Goal: Information Seeking & Learning: Check status

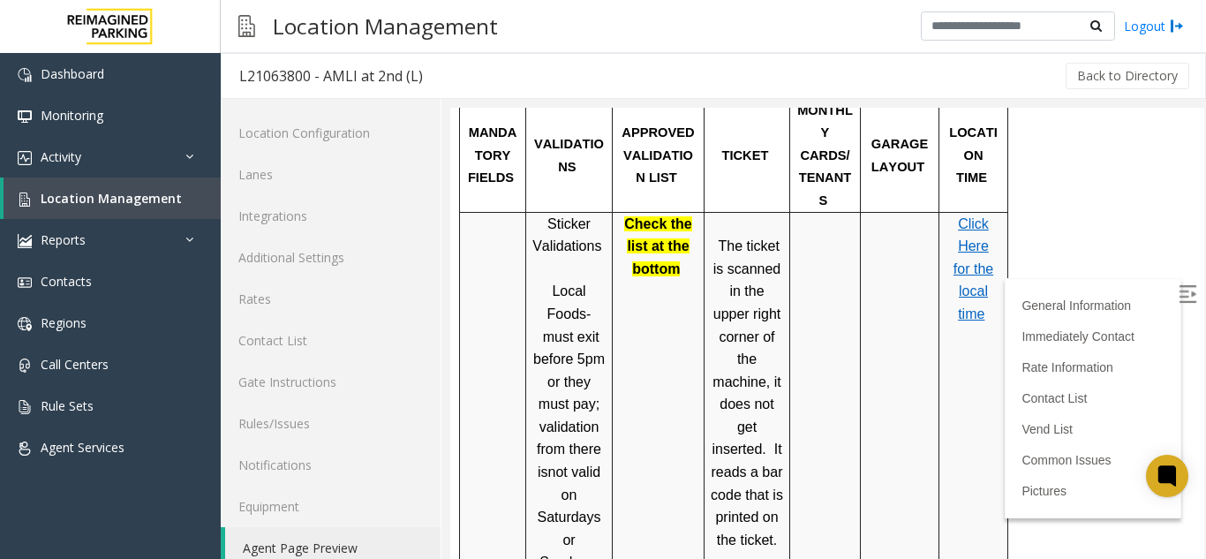
scroll to position [23, 0]
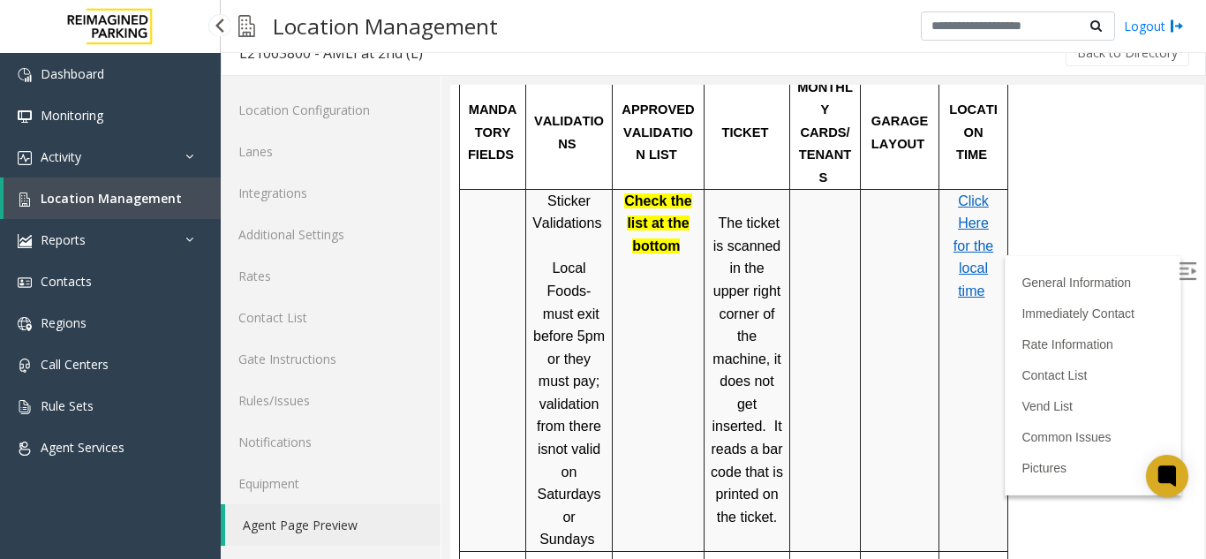
click at [64, 200] on span "Location Management" at bounding box center [111, 198] width 141 height 17
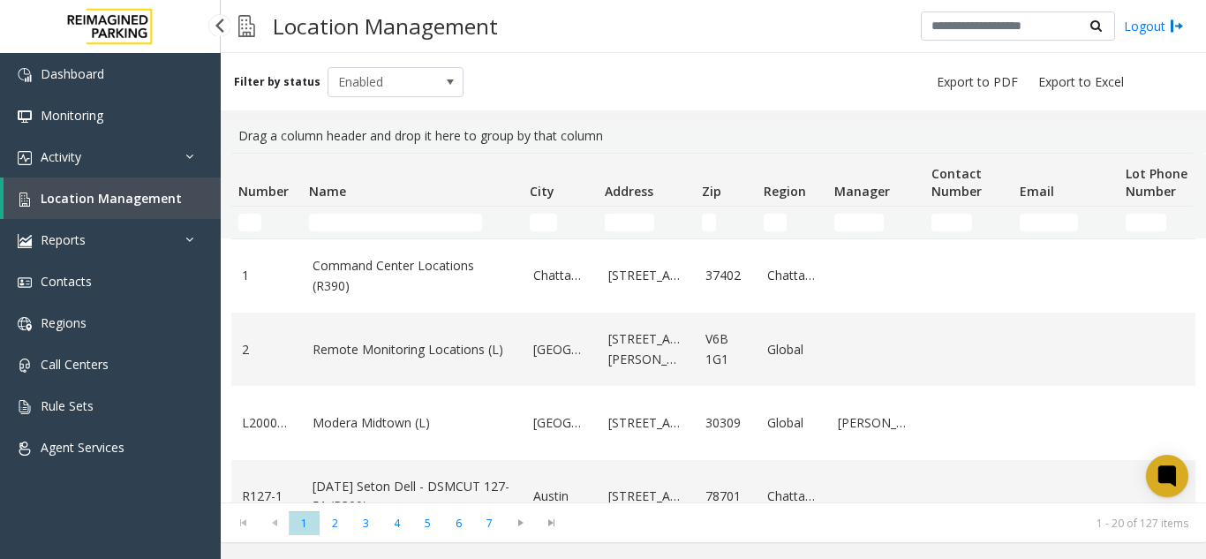
click at [136, 191] on span "Location Management" at bounding box center [111, 198] width 141 height 17
click at [91, 145] on link "Activity" at bounding box center [110, 157] width 221 height 42
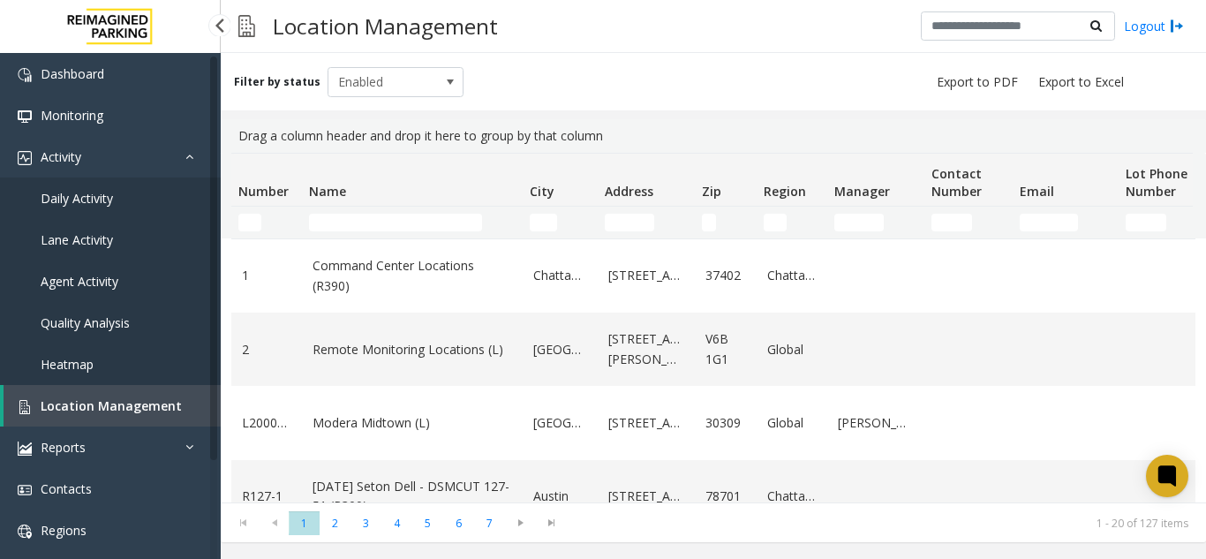
click at [59, 282] on span "Agent Activity" at bounding box center [80, 281] width 78 height 17
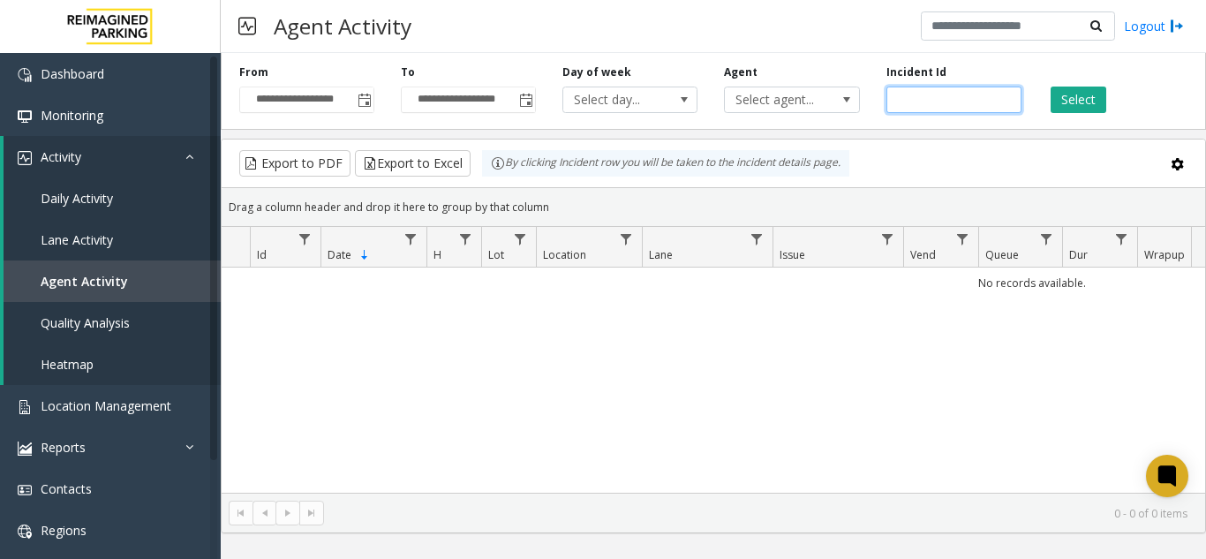
click at [926, 93] on input "number" at bounding box center [954, 100] width 135 height 26
click at [773, 104] on span "Select agent..." at bounding box center [778, 99] width 107 height 25
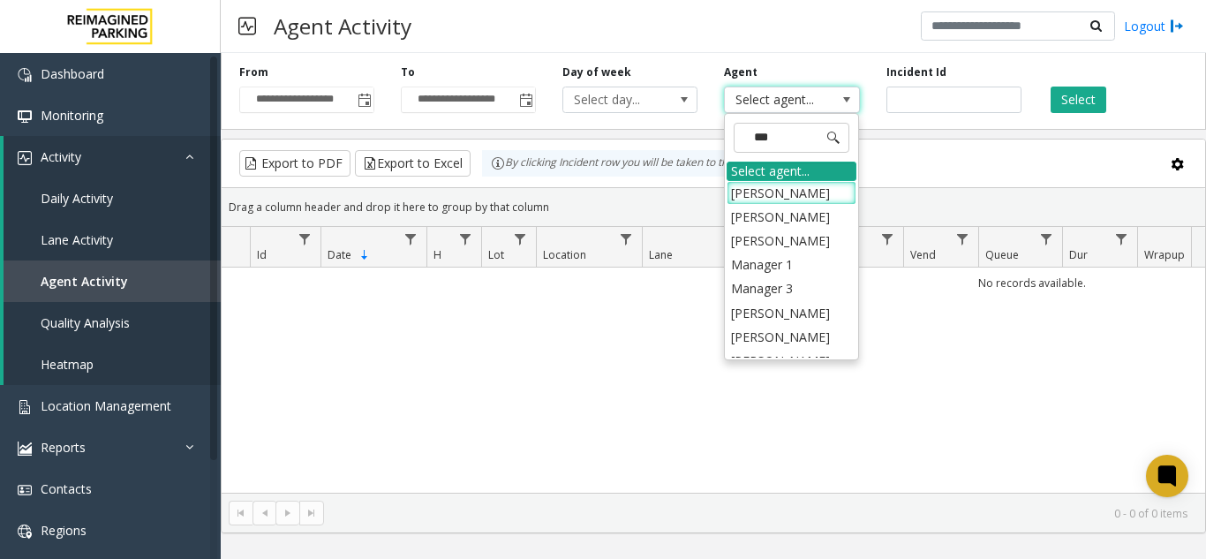
type input "****"
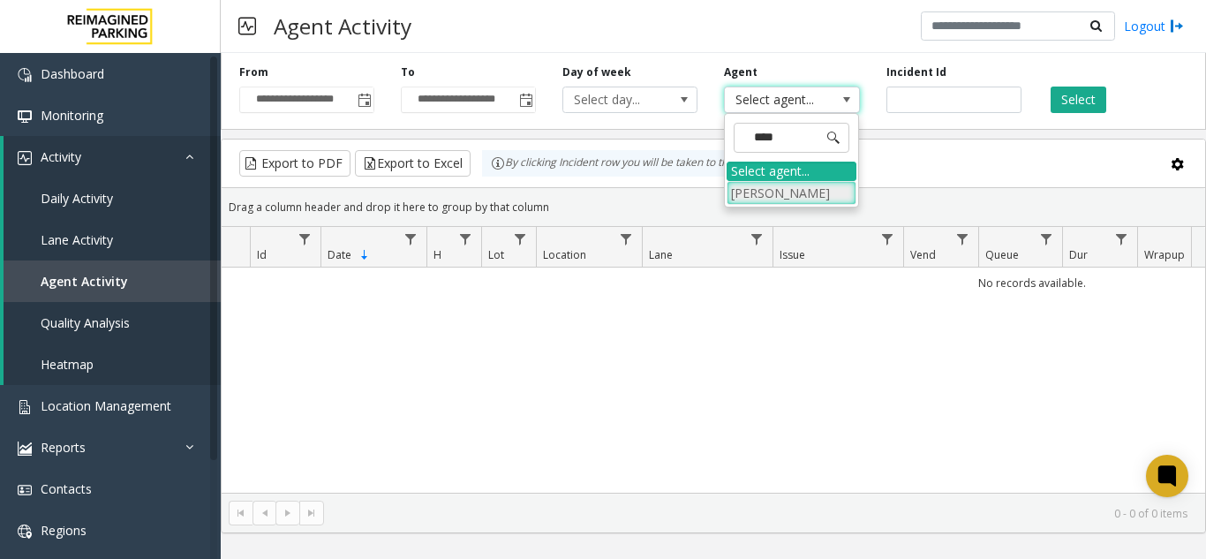
click at [760, 185] on li "[PERSON_NAME]" at bounding box center [792, 193] width 130 height 24
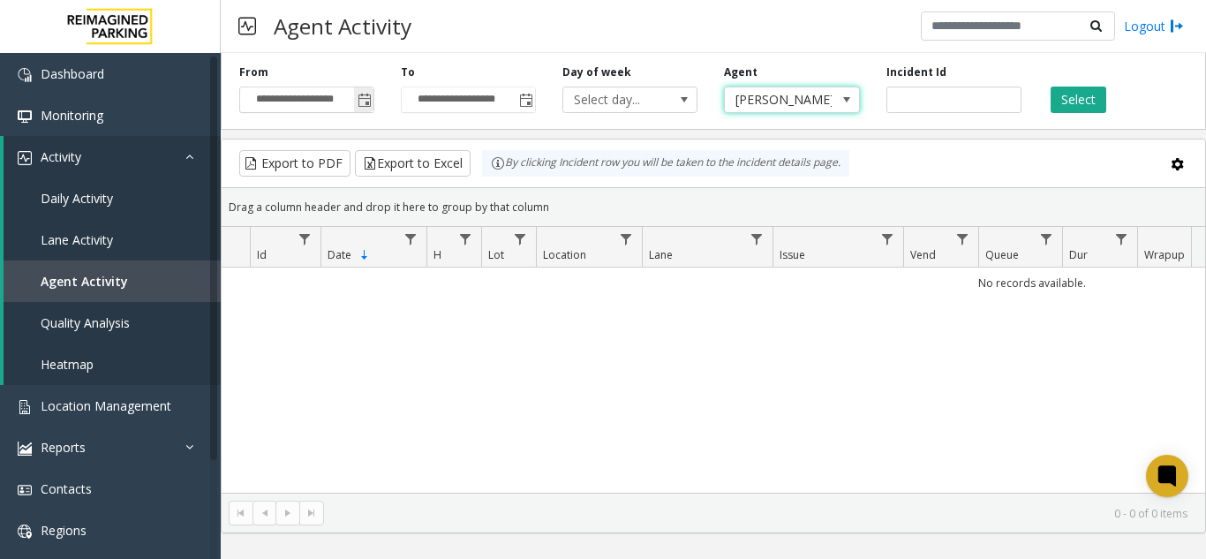
click at [364, 102] on span "Toggle popup" at bounding box center [365, 101] width 14 height 14
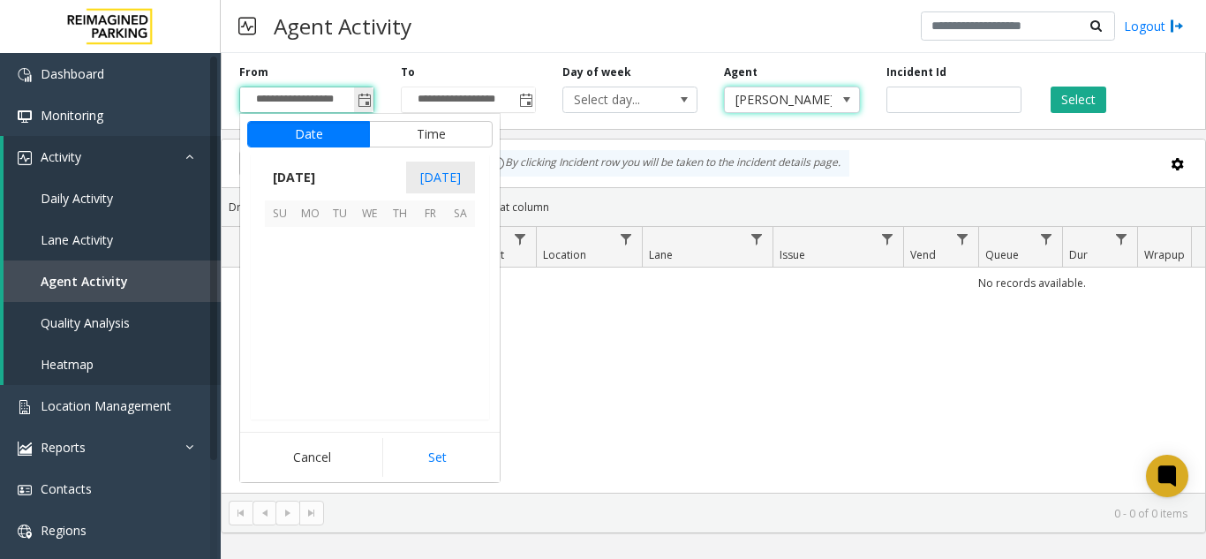
scroll to position [317191, 0]
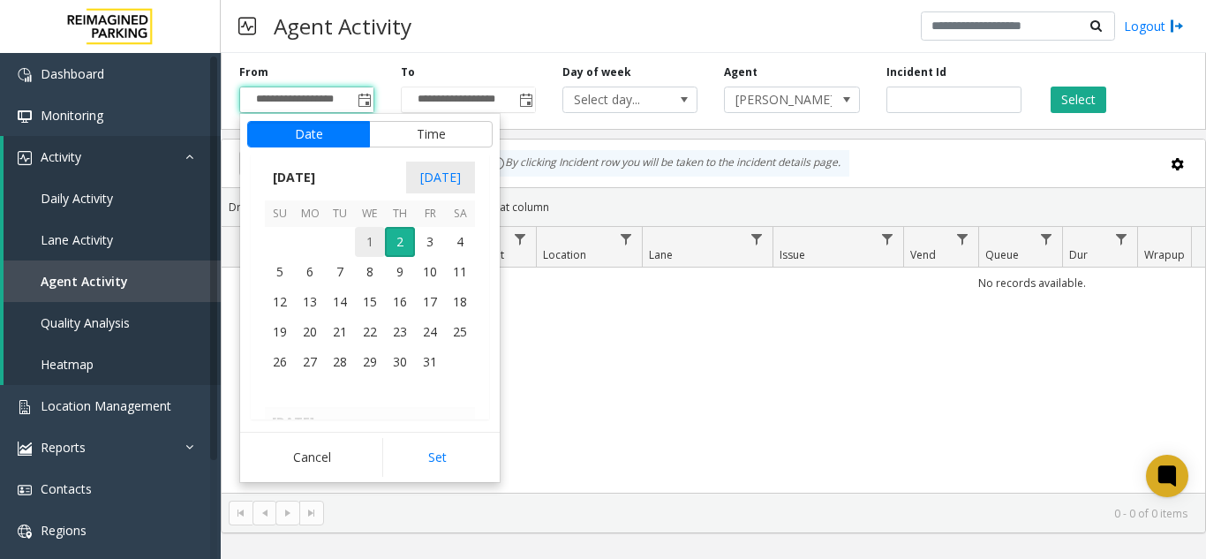
click at [367, 238] on span "1" at bounding box center [370, 242] width 30 height 30
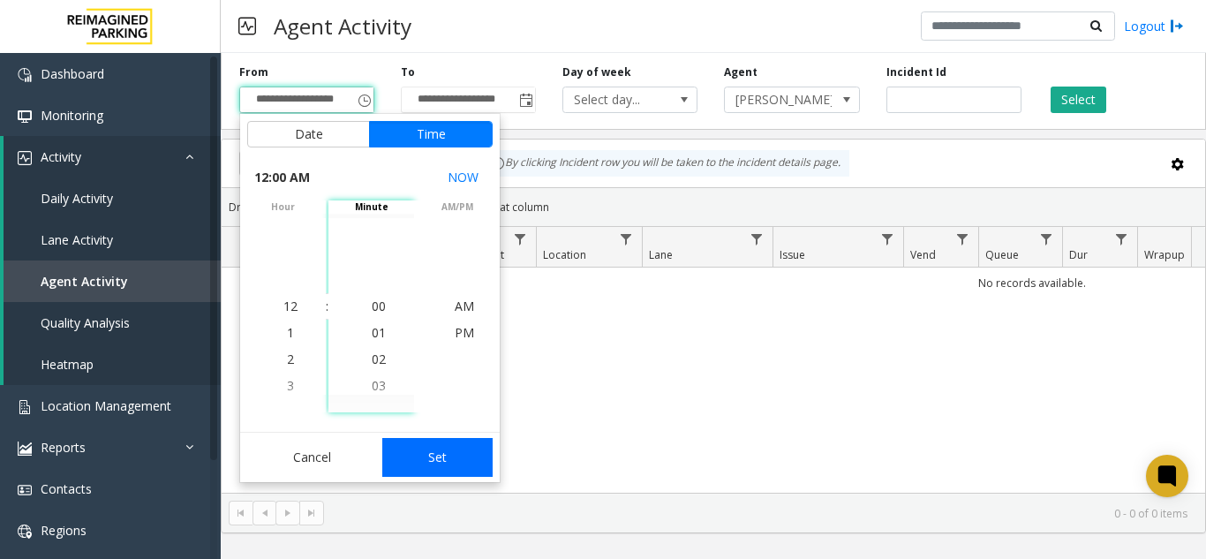
click at [420, 443] on button "Set" at bounding box center [437, 457] width 111 height 39
type input "**********"
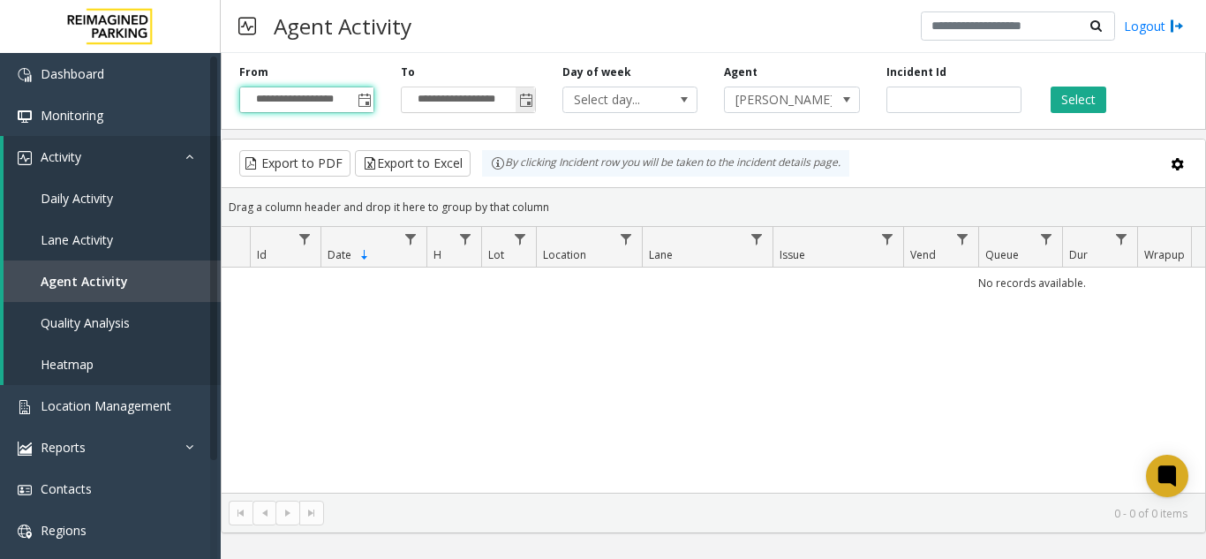
click at [446, 103] on input "**********" at bounding box center [468, 99] width 133 height 25
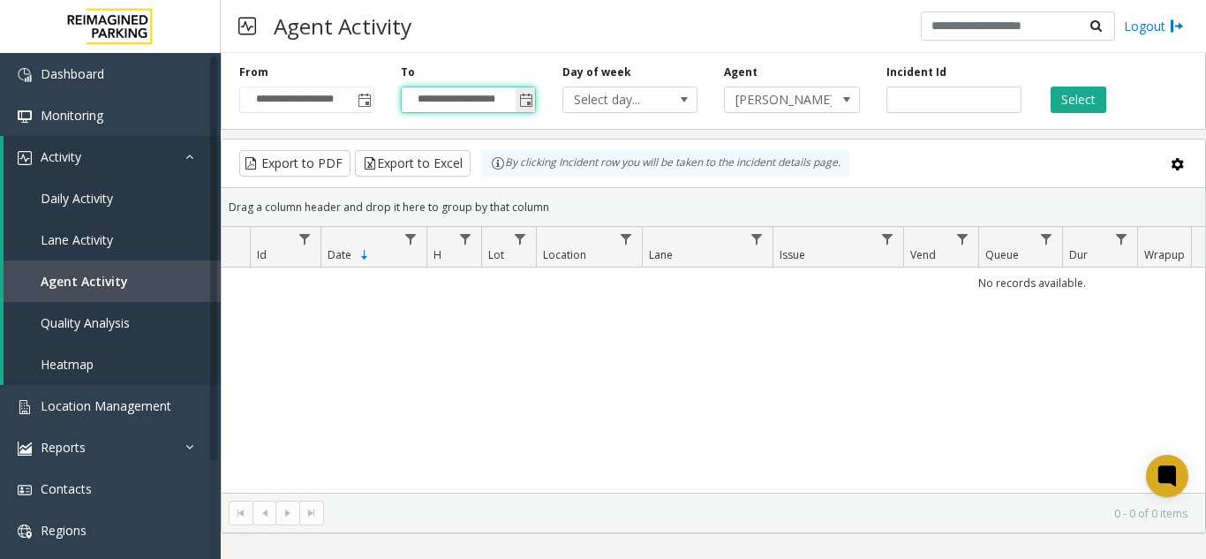
click at [508, 98] on input "**********" at bounding box center [468, 99] width 133 height 25
click at [521, 103] on span "Toggle popup" at bounding box center [526, 101] width 14 height 14
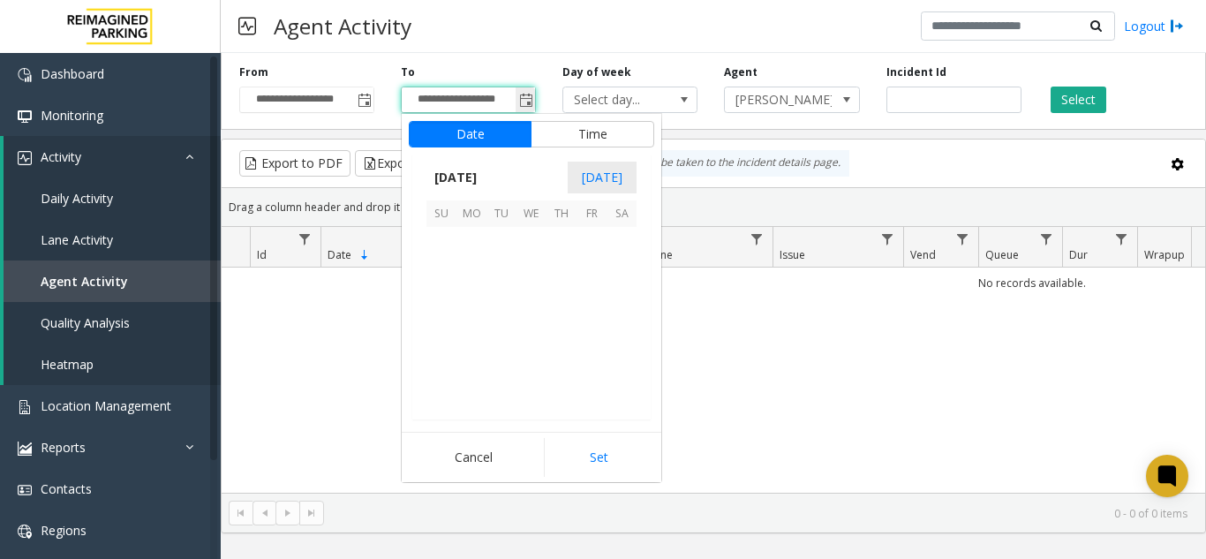
scroll to position [26, 0]
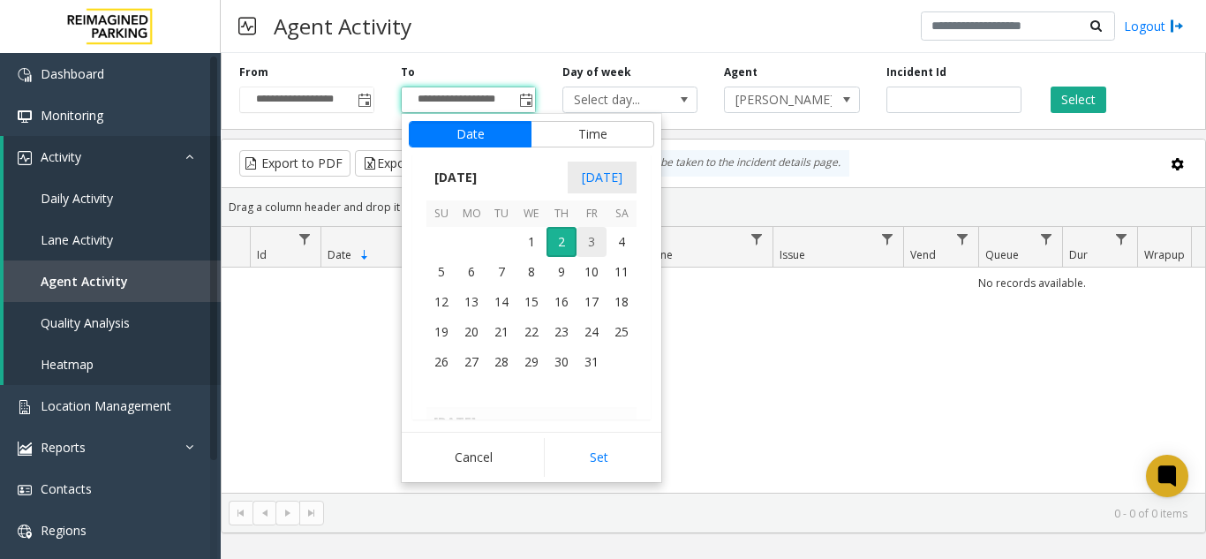
click at [589, 239] on span "3" at bounding box center [592, 242] width 30 height 30
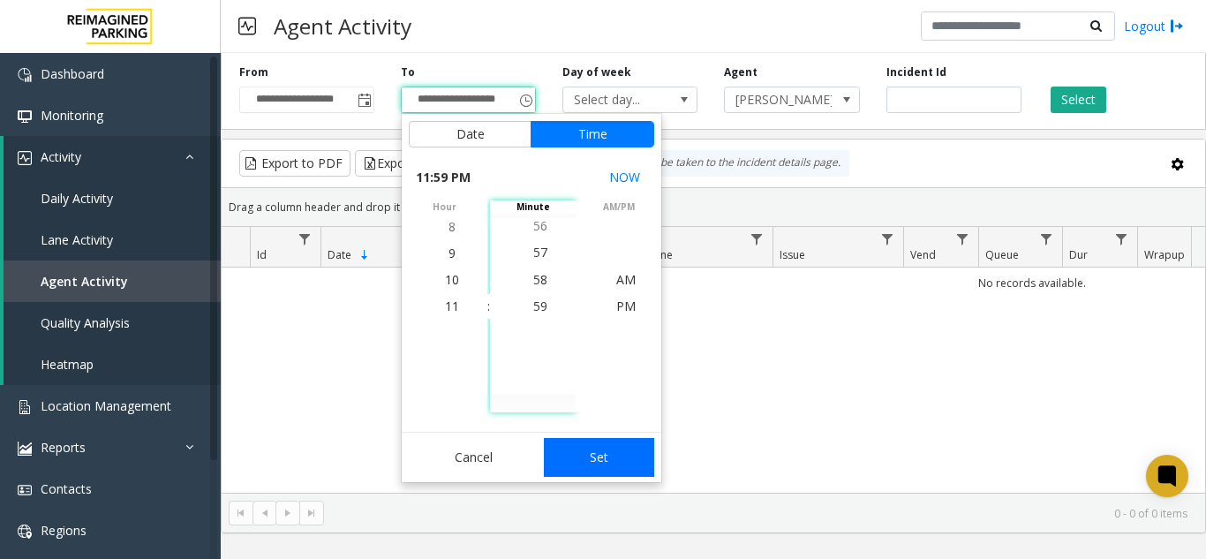
click at [601, 438] on button "Set" at bounding box center [599, 457] width 111 height 39
type input "**********"
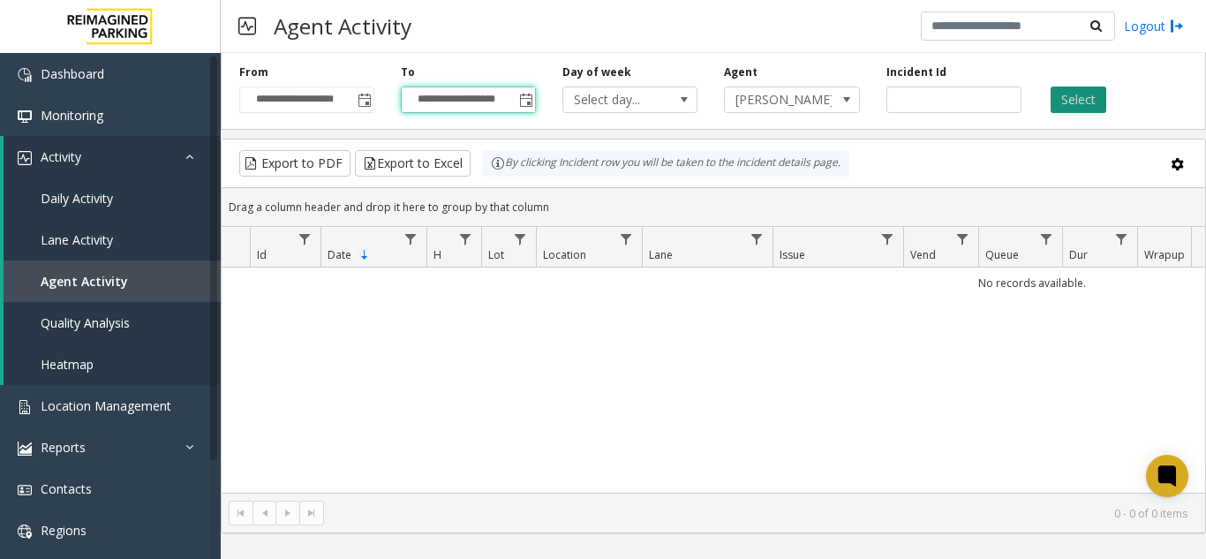
click at [1076, 102] on button "Select" at bounding box center [1079, 100] width 56 height 26
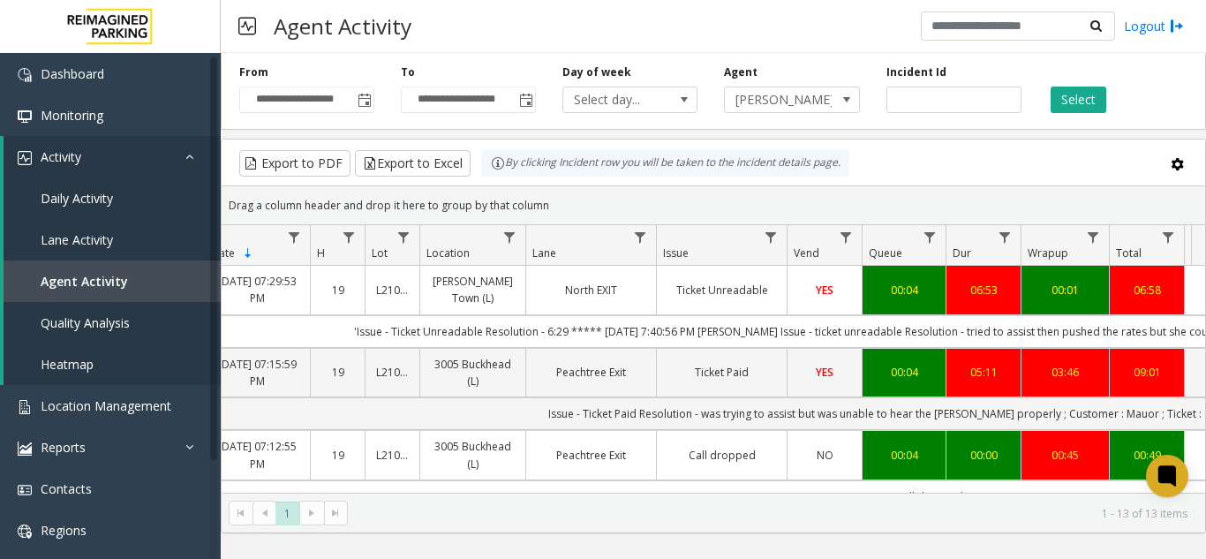
scroll to position [0, 282]
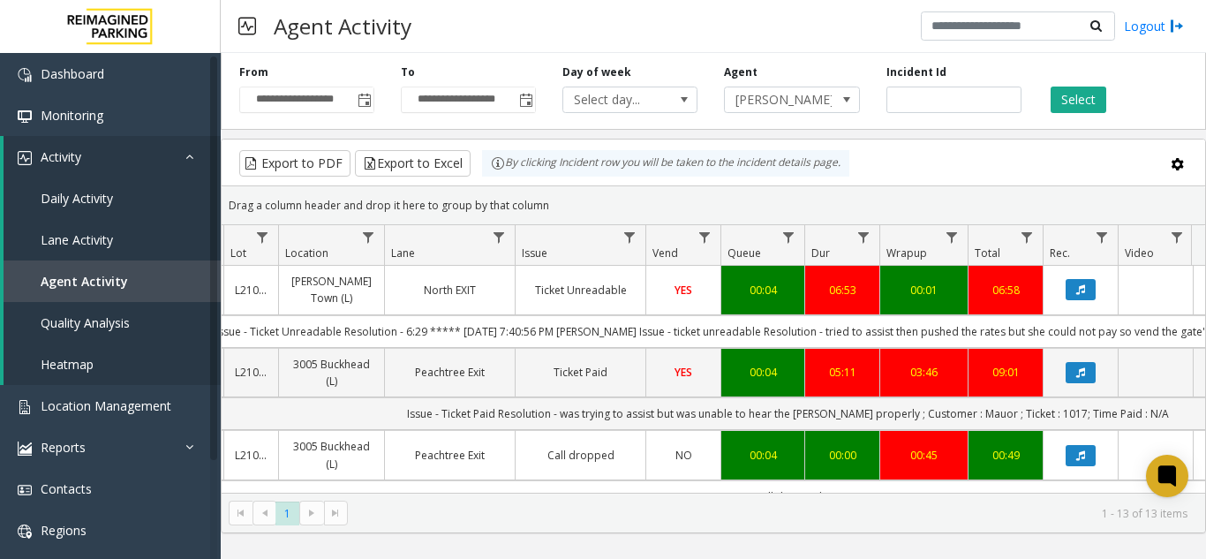
drag, startPoint x: 759, startPoint y: 326, endPoint x: 855, endPoint y: 317, distance: 96.7
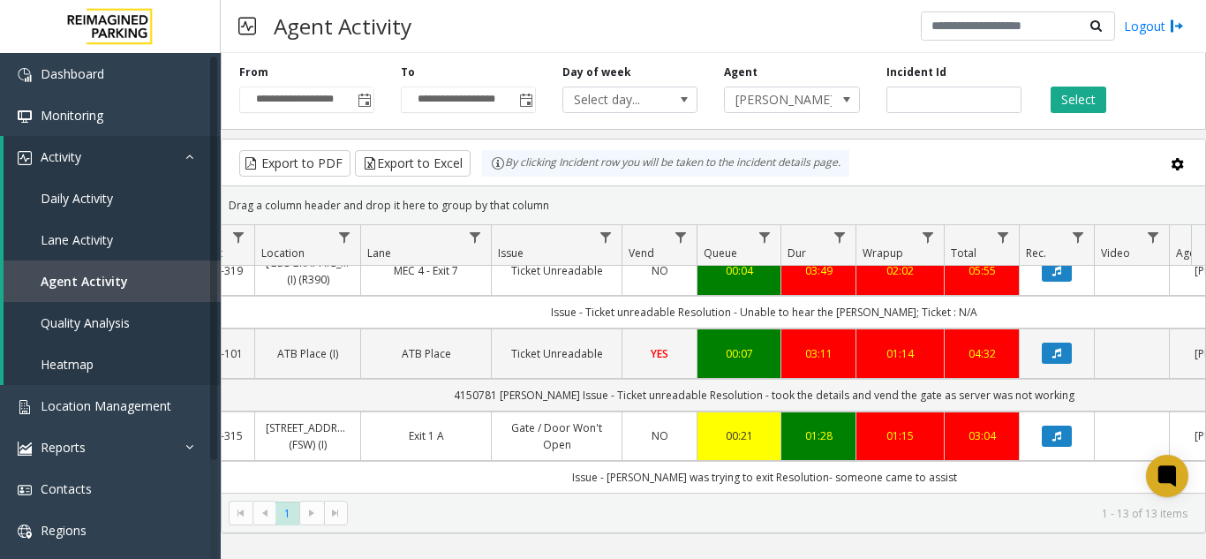
scroll to position [911, 282]
click at [1057, 431] on icon "Data table" at bounding box center [1057, 436] width 9 height 11
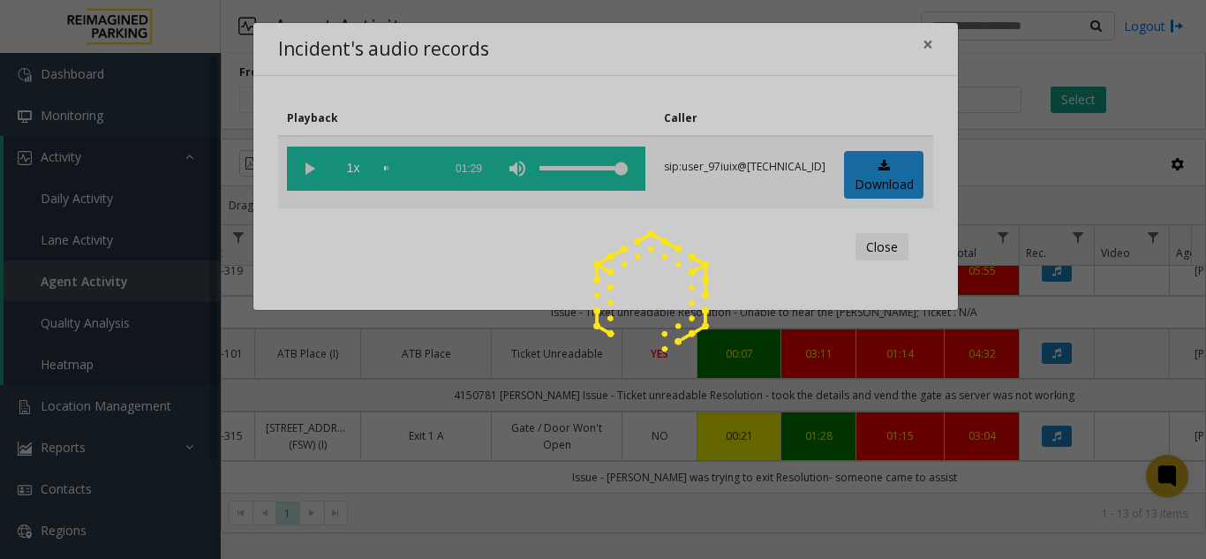
click at [308, 168] on div at bounding box center [603, 279] width 1206 height 559
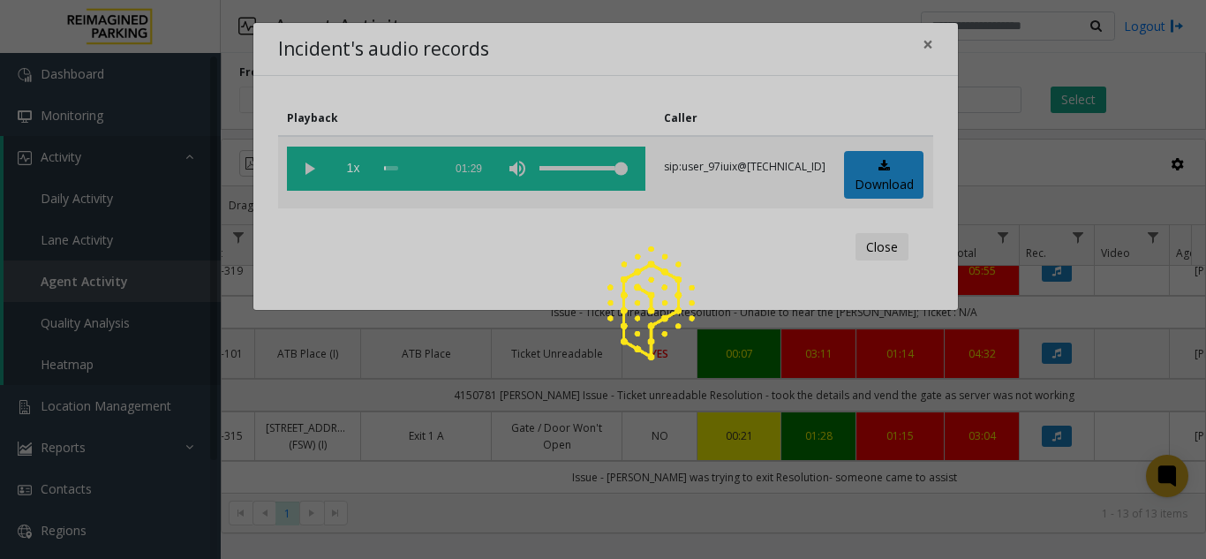
click at [308, 168] on div at bounding box center [603, 279] width 1206 height 559
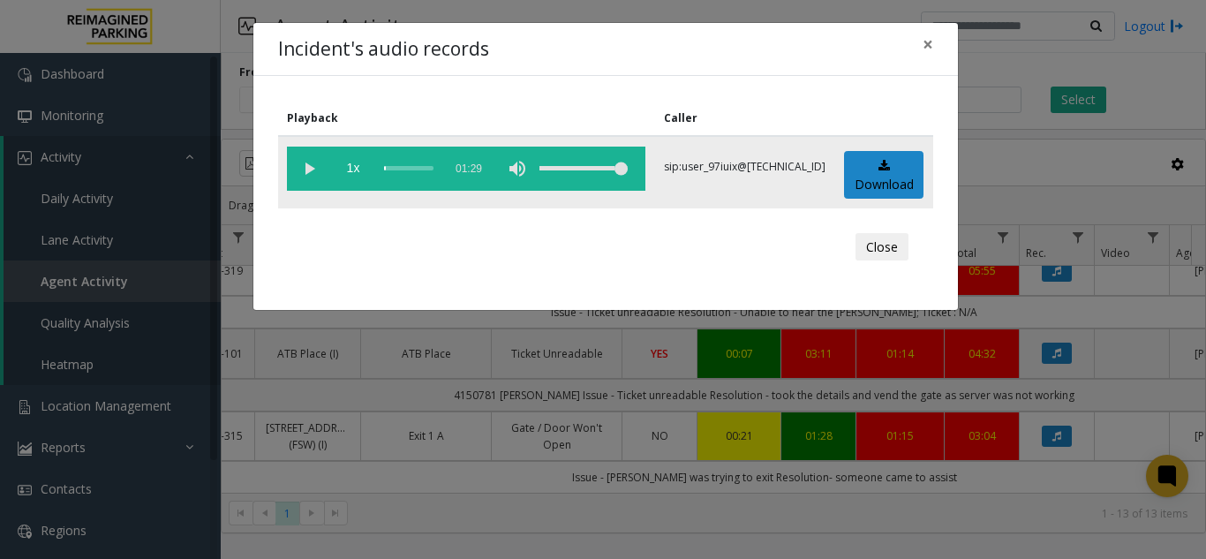
click at [307, 170] on vg-play-pause at bounding box center [309, 169] width 44 height 44
click at [316, 171] on vg-play-pause at bounding box center [309, 169] width 44 height 44
click at [301, 175] on vg-play-pause at bounding box center [309, 169] width 44 height 44
click at [386, 170] on div "scrub bar" at bounding box center [408, 169] width 49 height 44
click at [924, 41] on span "×" at bounding box center [928, 44] width 11 height 25
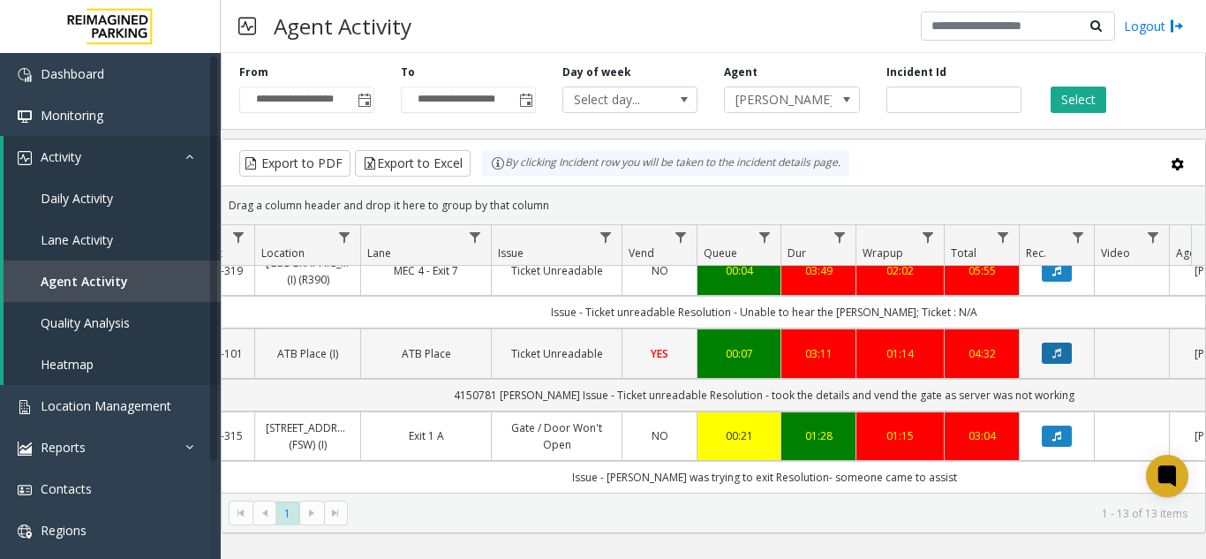
click at [1053, 343] on button "Data table" at bounding box center [1057, 353] width 30 height 21
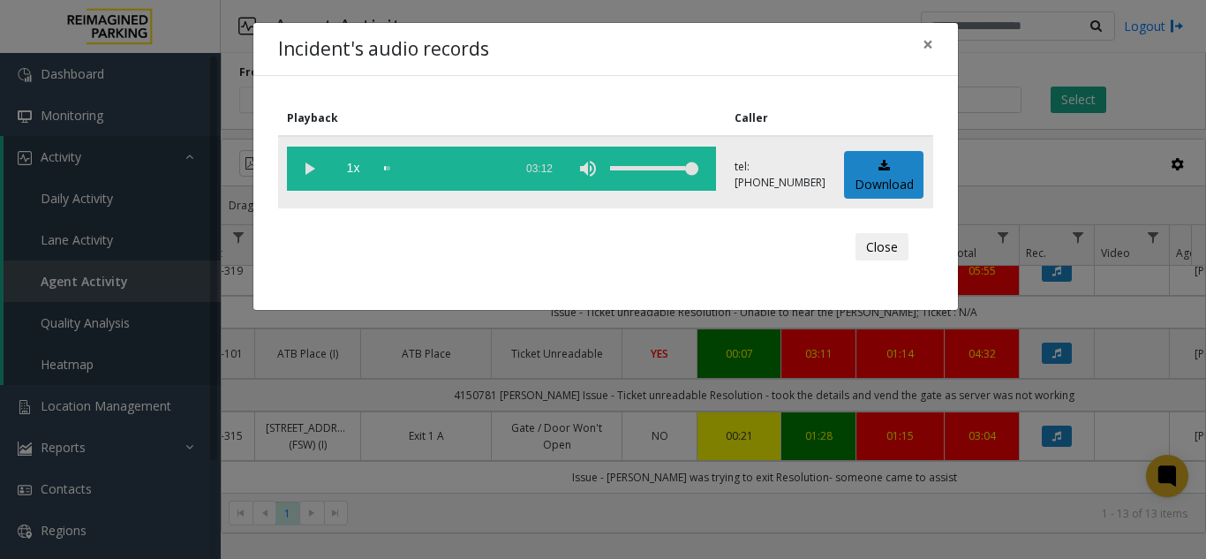
click at [300, 165] on vg-play-pause at bounding box center [309, 169] width 44 height 44
click at [939, 39] on button "×" at bounding box center [928, 44] width 35 height 43
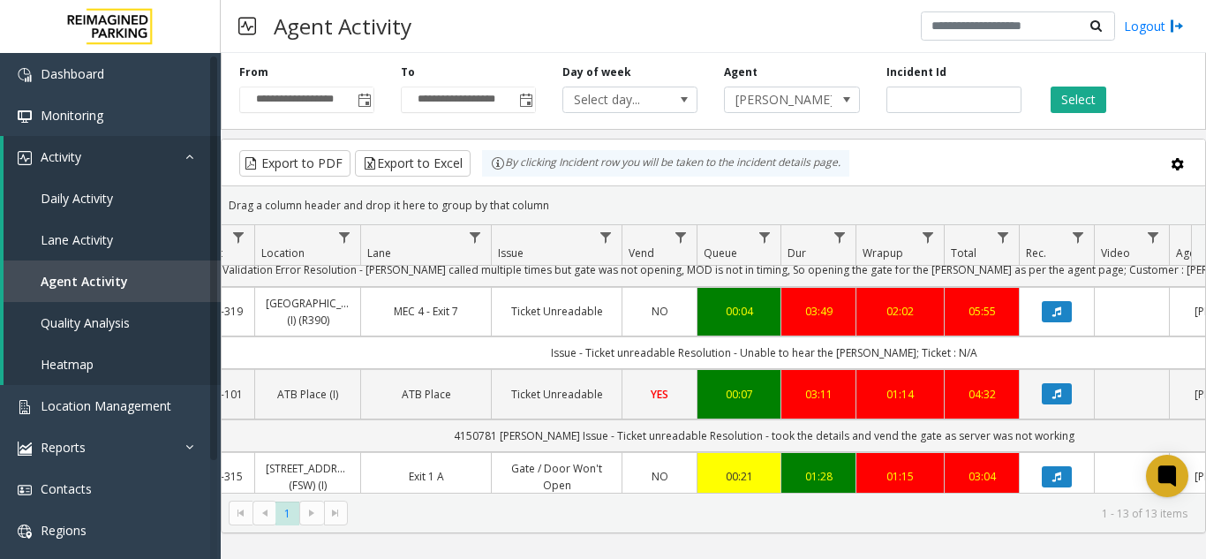
scroll to position [734, 282]
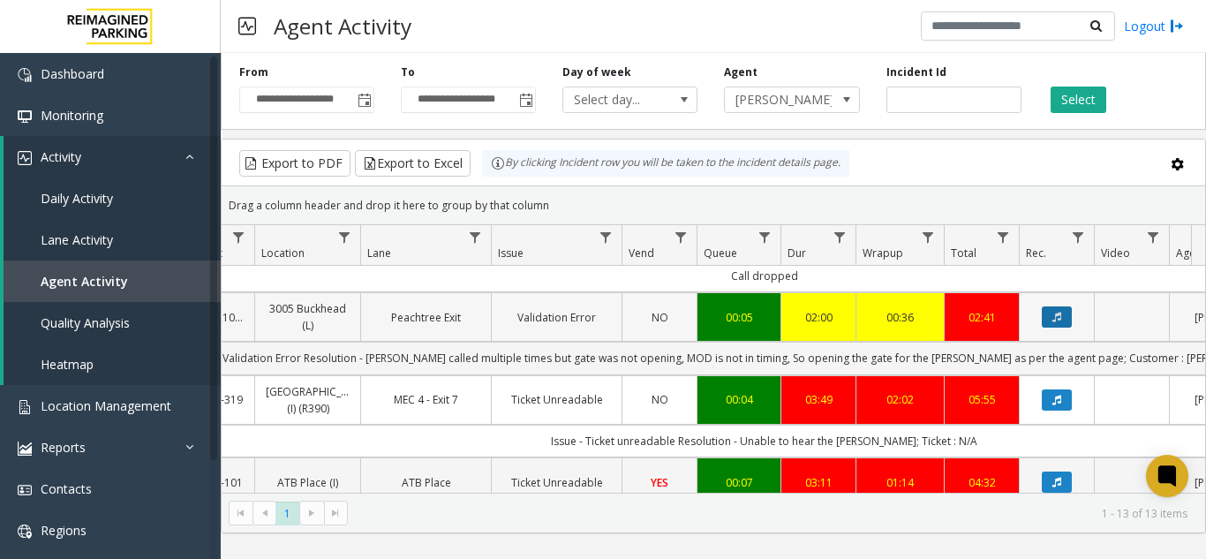
click at [1046, 328] on button "Data table" at bounding box center [1057, 316] width 30 height 21
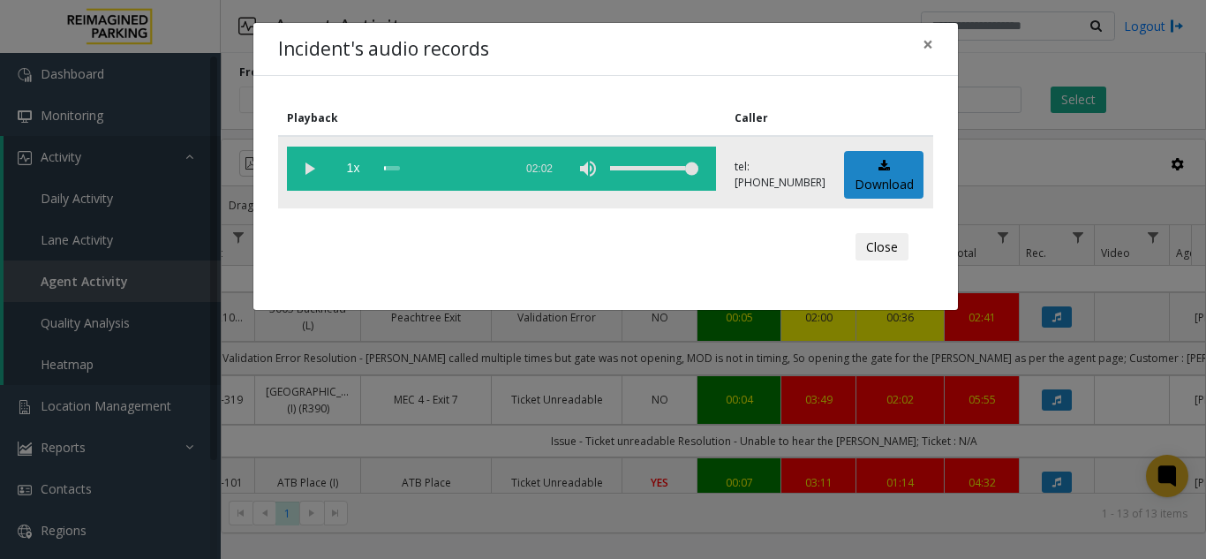
click at [306, 167] on vg-play-pause at bounding box center [309, 169] width 44 height 44
click at [924, 49] on span "×" at bounding box center [928, 44] width 11 height 25
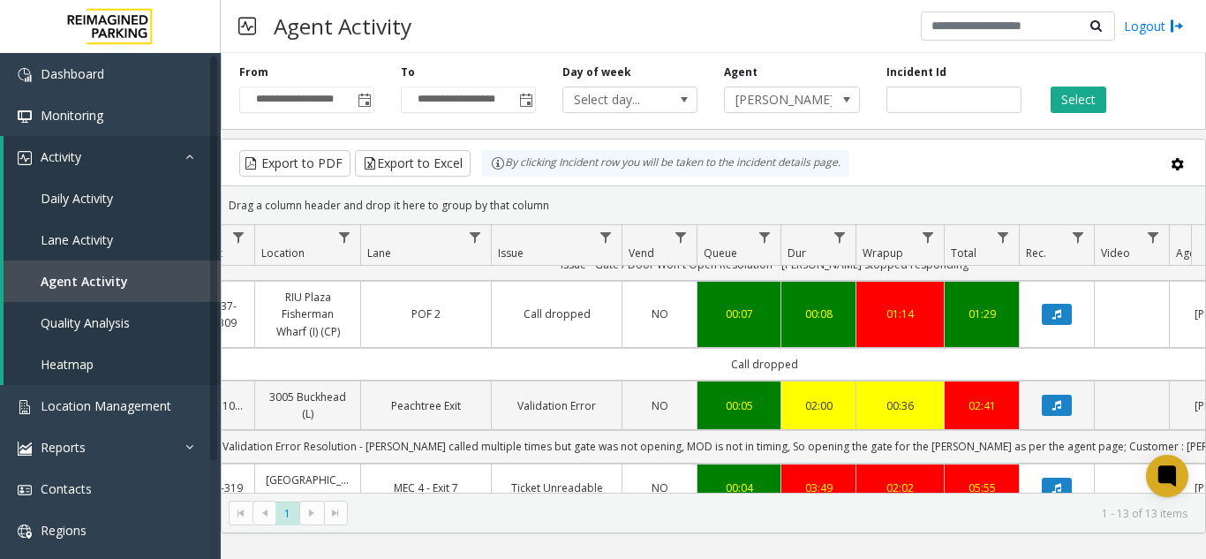
scroll to position [557, 282]
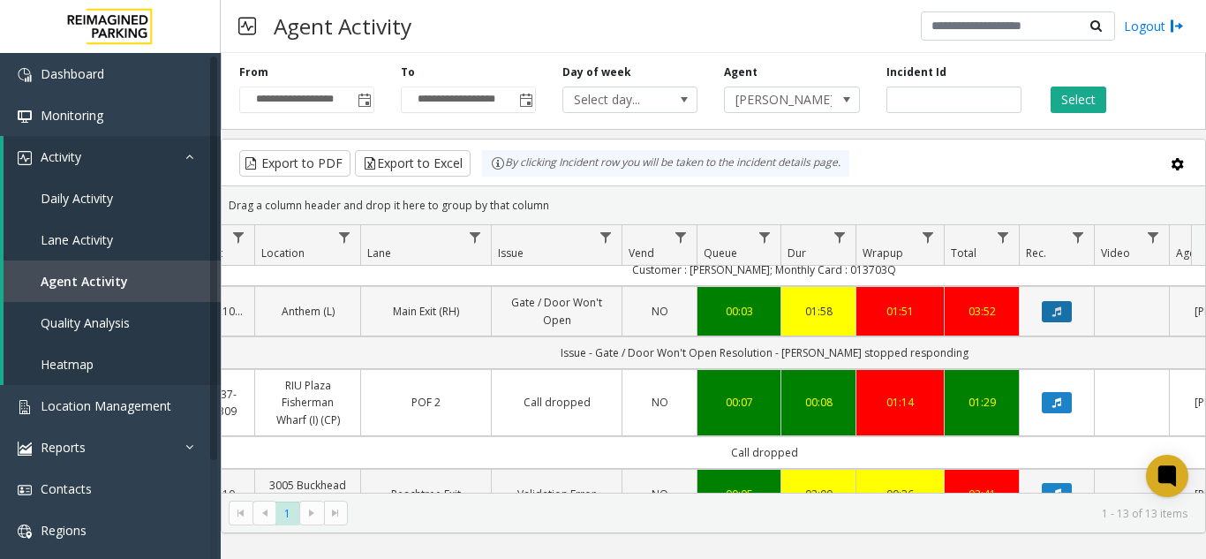
click at [1062, 322] on button "Data table" at bounding box center [1057, 311] width 30 height 21
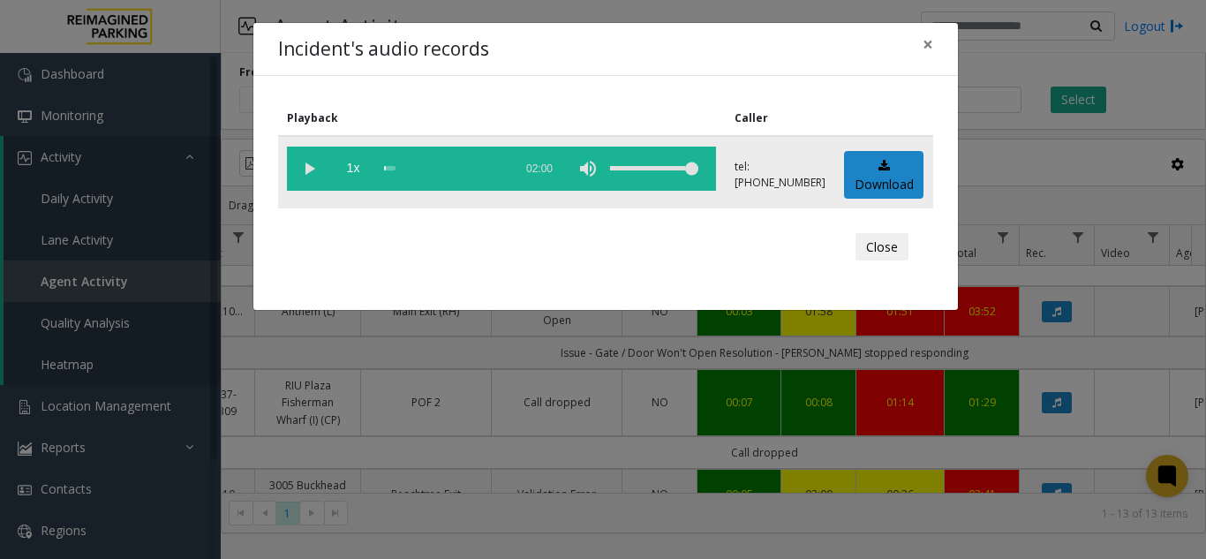
click at [314, 163] on vg-play-pause at bounding box center [309, 169] width 44 height 44
click at [926, 43] on span "×" at bounding box center [928, 44] width 11 height 25
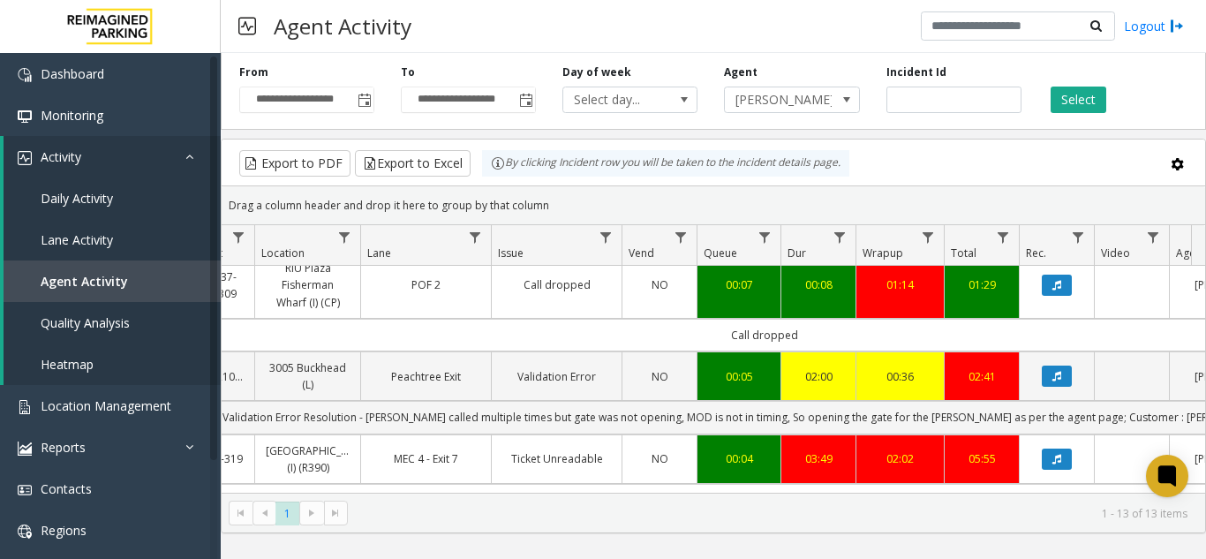
scroll to position [646, 282]
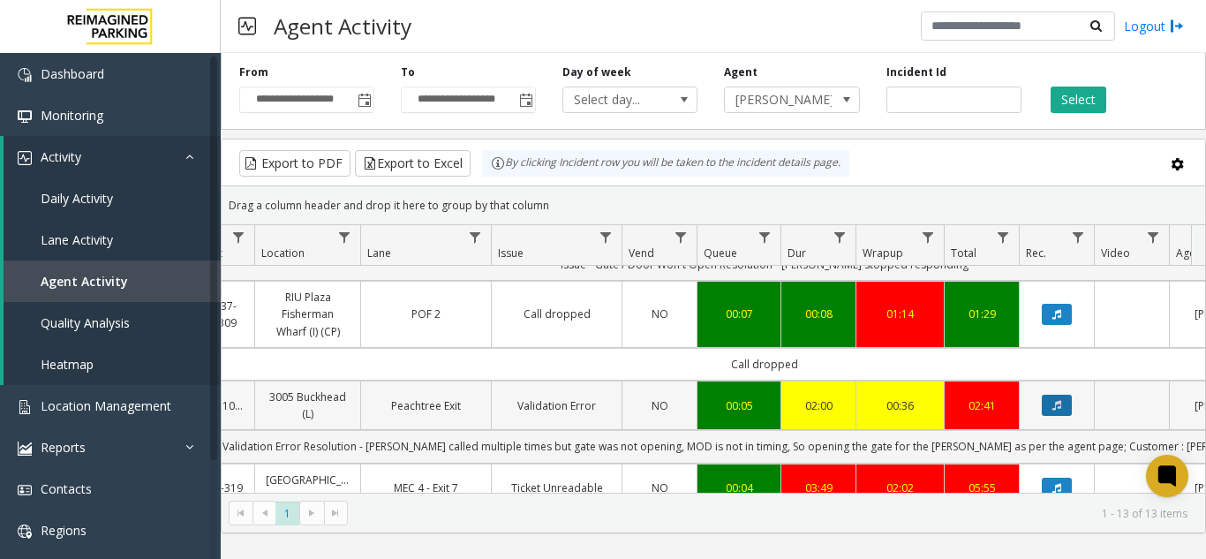
click at [1050, 412] on button "Data table" at bounding box center [1057, 405] width 30 height 21
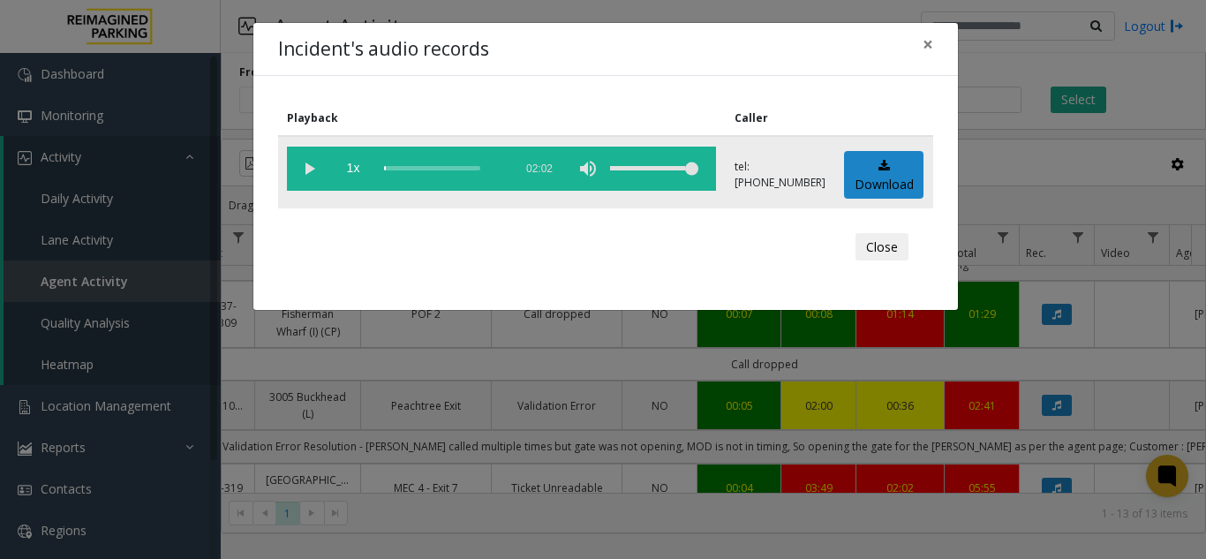
click at [318, 167] on vg-play-pause at bounding box center [309, 169] width 44 height 44
click at [431, 167] on div "scrub bar" at bounding box center [444, 169] width 120 height 44
click at [928, 58] on button "×" at bounding box center [928, 44] width 35 height 43
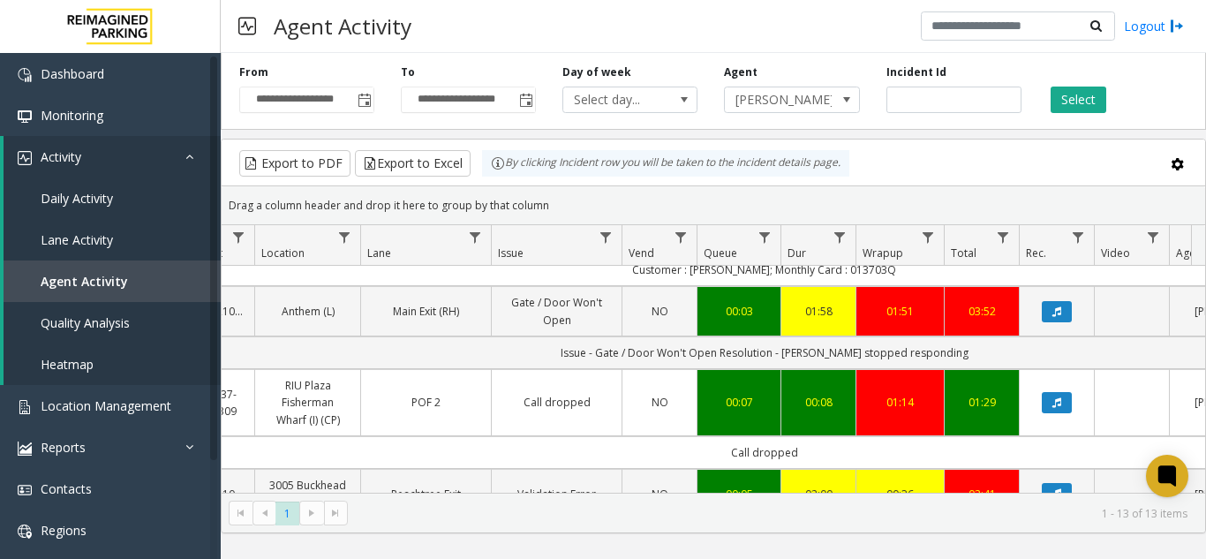
scroll to position [381, 282]
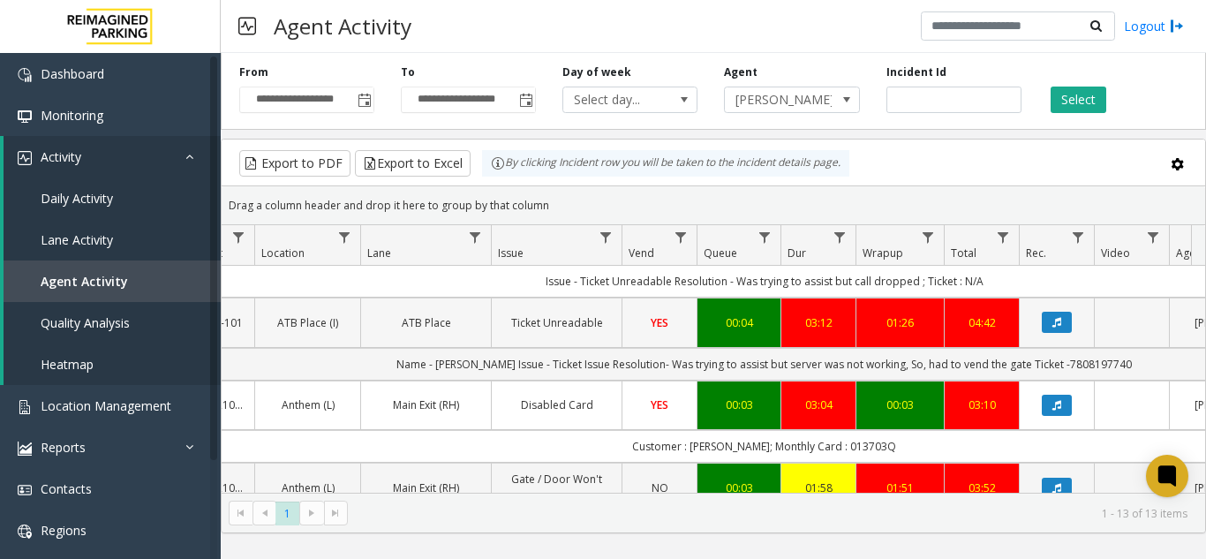
click at [1024, 339] on td "Data table" at bounding box center [1056, 322] width 75 height 49
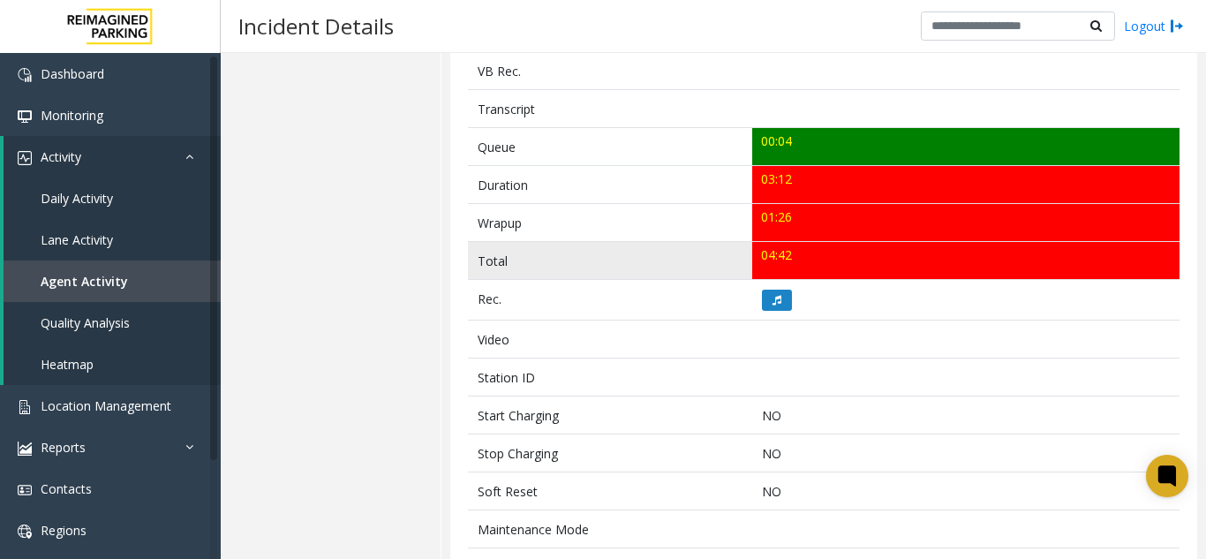
scroll to position [530, 0]
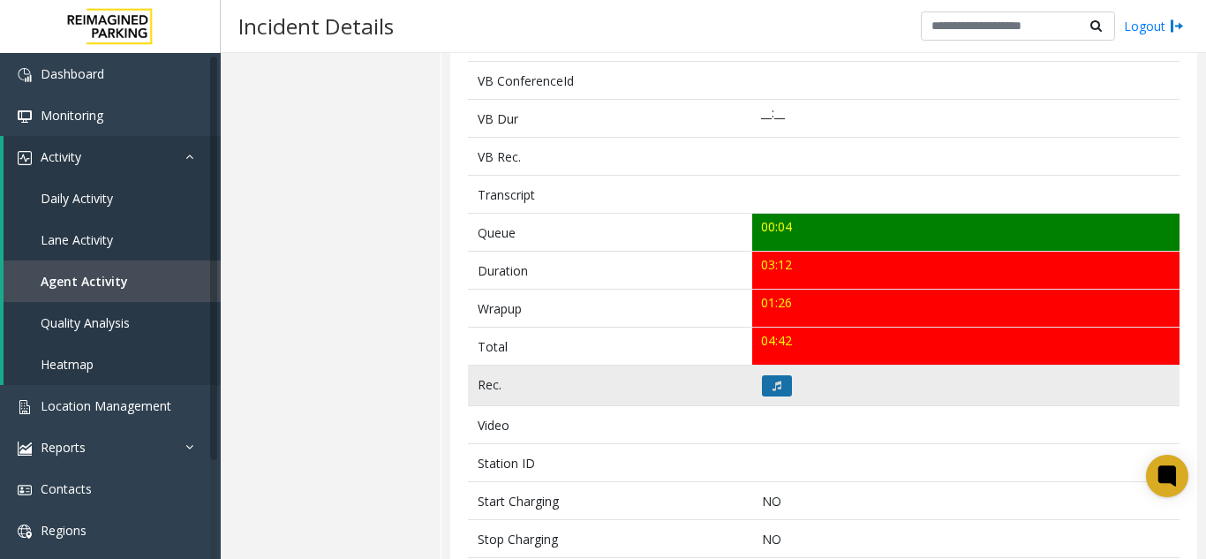
click at [779, 375] on button at bounding box center [777, 385] width 30 height 21
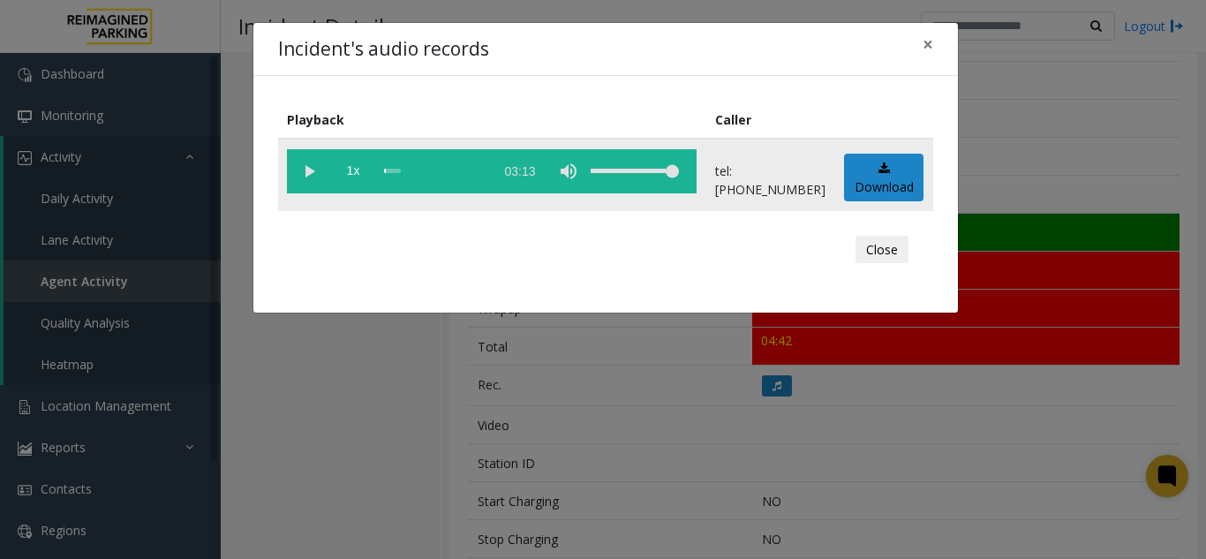
click at [313, 165] on vg-play-pause at bounding box center [309, 171] width 44 height 44
click at [923, 57] on button "×" at bounding box center [928, 44] width 35 height 43
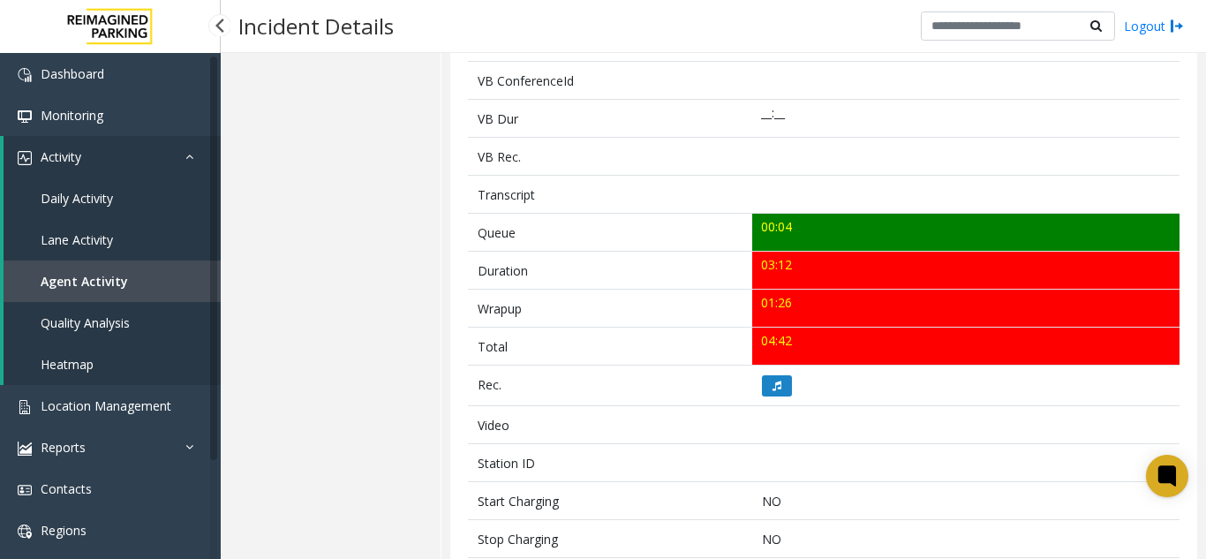
click at [163, 268] on link "Agent Activity" at bounding box center [112, 282] width 217 height 42
